Goal: Transaction & Acquisition: Purchase product/service

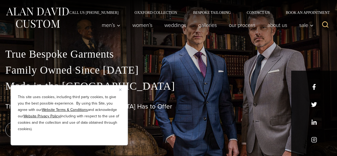
click at [119, 91] on button "Close" at bounding box center [122, 89] width 6 height 6
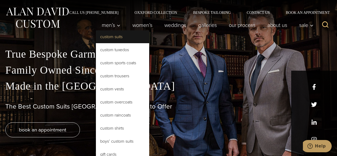
click at [119, 38] on link "Custom Suits" at bounding box center [122, 36] width 53 height 13
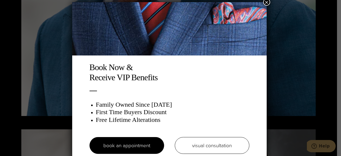
click at [266, 3] on button "×" at bounding box center [266, 2] width 7 height 7
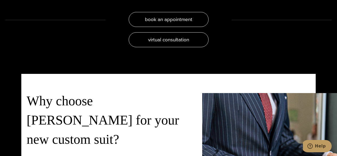
scroll to position [1046, 0]
